Goal: Register for event/course

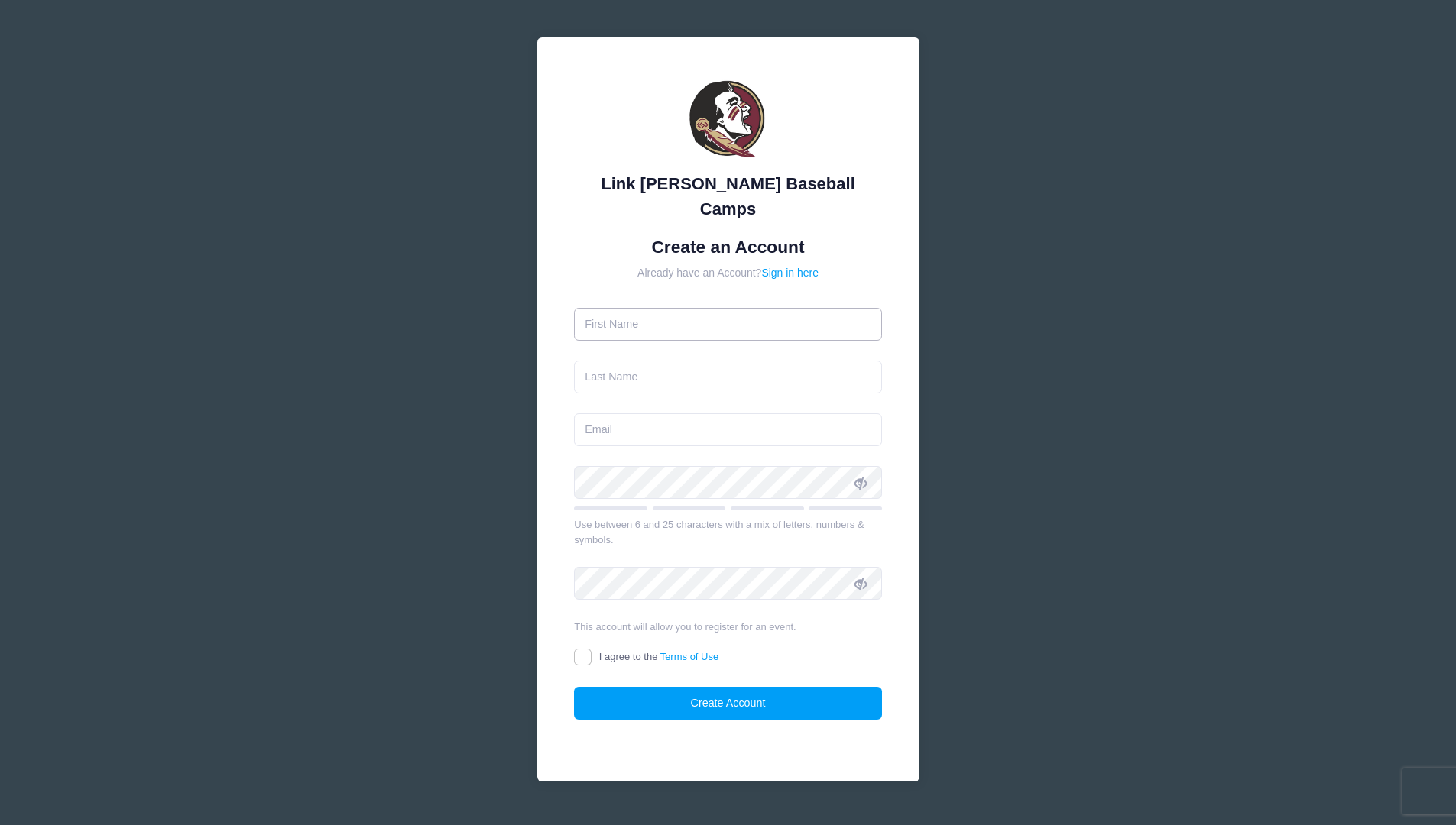
click at [639, 308] on input "text" at bounding box center [728, 324] width 308 height 33
type input "[PERSON_NAME]"
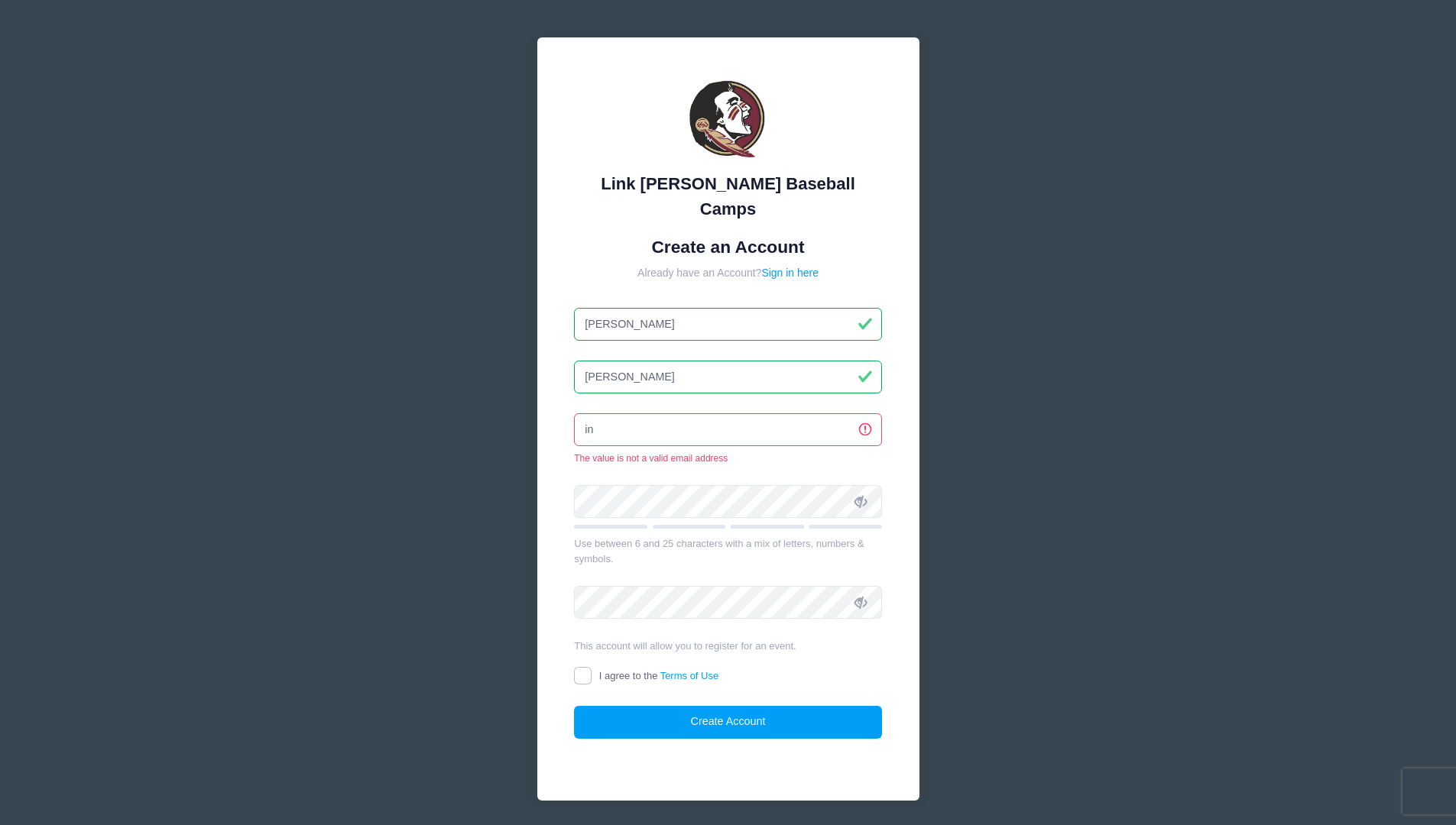
type input "[EMAIL_ADDRESS][DOMAIN_NAME]"
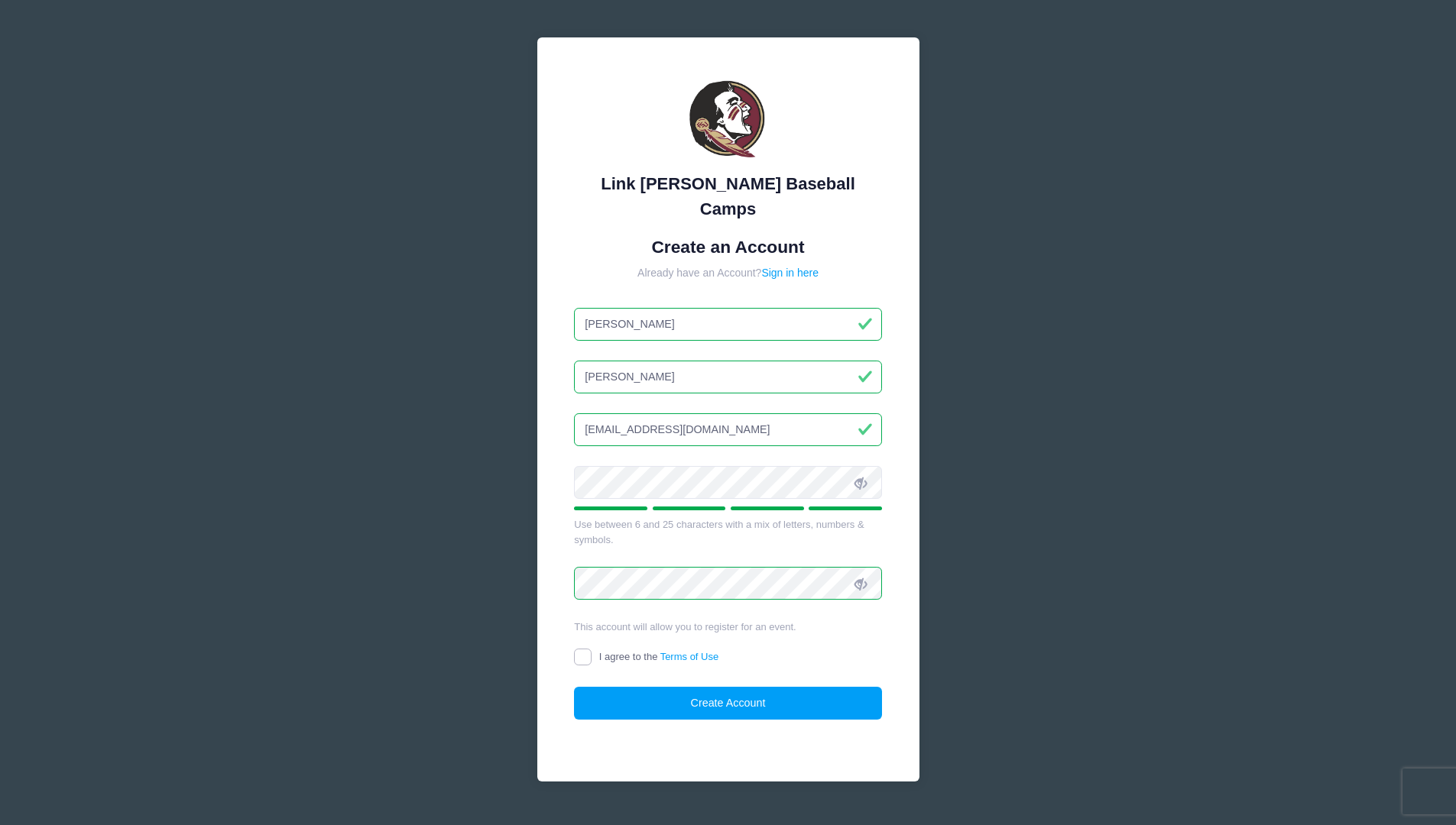
click at [582, 649] on input "I agree to the Terms of Use" at bounding box center [582, 658] width 17 height 17
checkbox input "true"
click at [731, 687] on button "Create Account" at bounding box center [728, 703] width 308 height 33
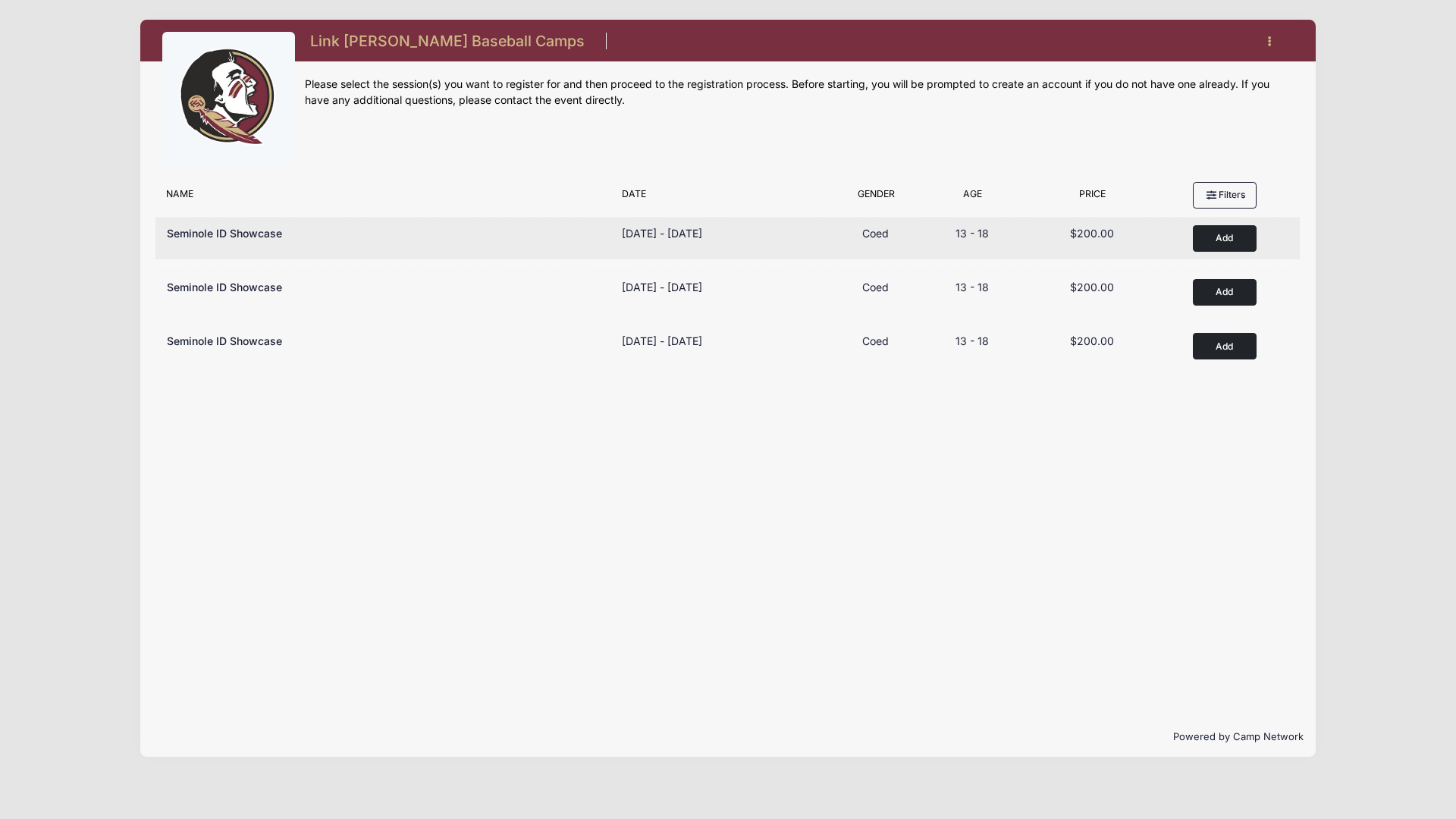
click at [1217, 242] on button "Add to Cart" at bounding box center [1225, 239] width 63 height 27
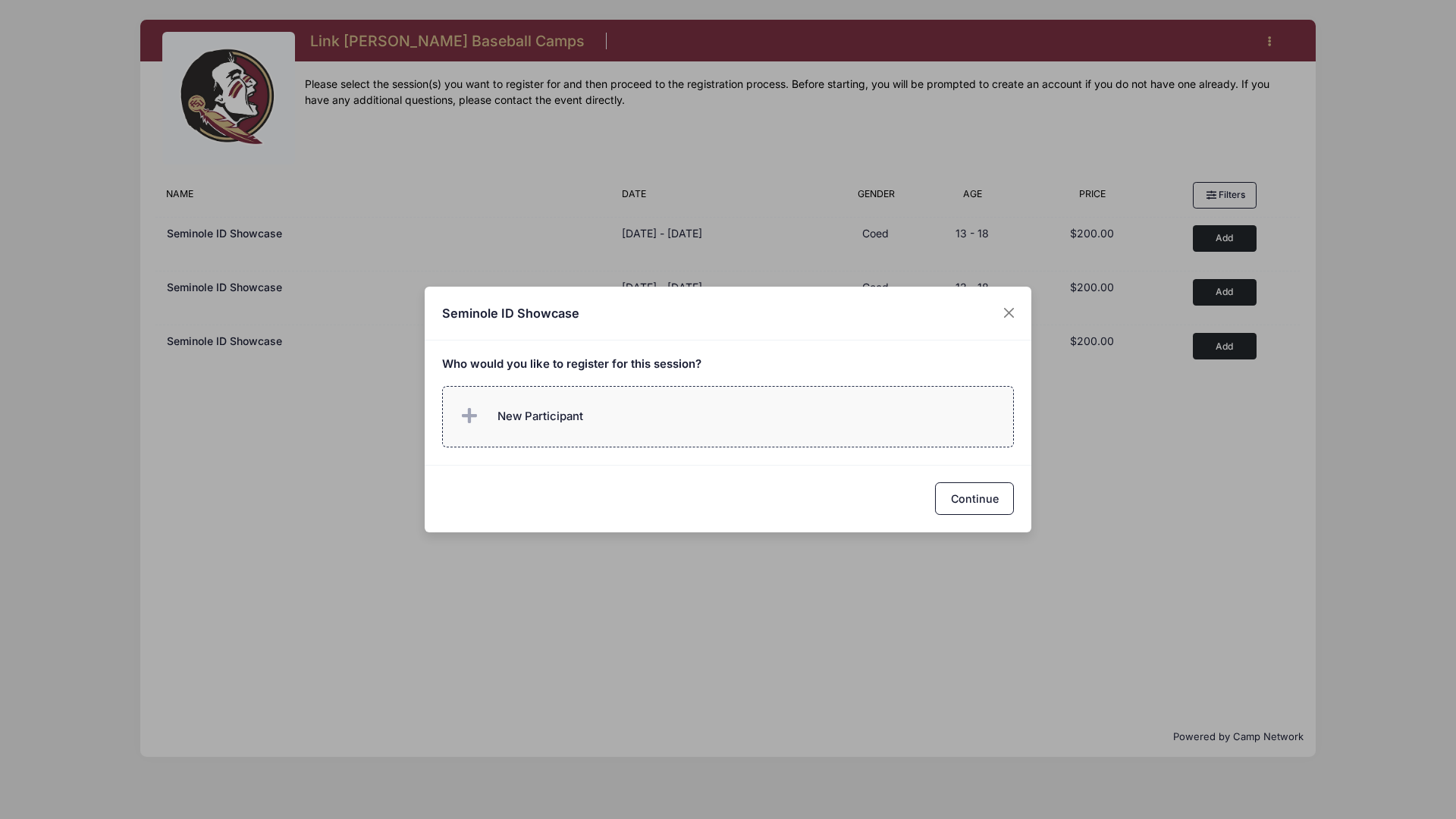
click at [774, 420] on label "New Participant" at bounding box center [728, 417] width 573 height 61
click at [958, 527] on div "Continue" at bounding box center [728, 498] width 607 height 67
click at [1013, 313] on button "Close" at bounding box center [1009, 313] width 27 height 27
